Goal: Obtain resource: Download file/media

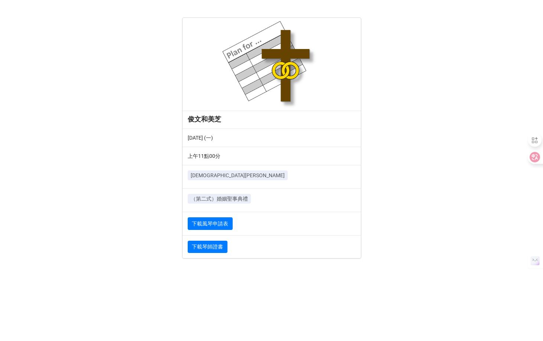
click at [128, 83] on div "俊文和美芝 2025年12月1日 (一) 上午11點00分 聖瑪加利大堂 （第二式）婚姻聖事典禮 下載風琴申請表 下載琴師證書" at bounding box center [271, 132] width 543 height 252
